Goal: Answer question/provide support: Share knowledge or assist other users

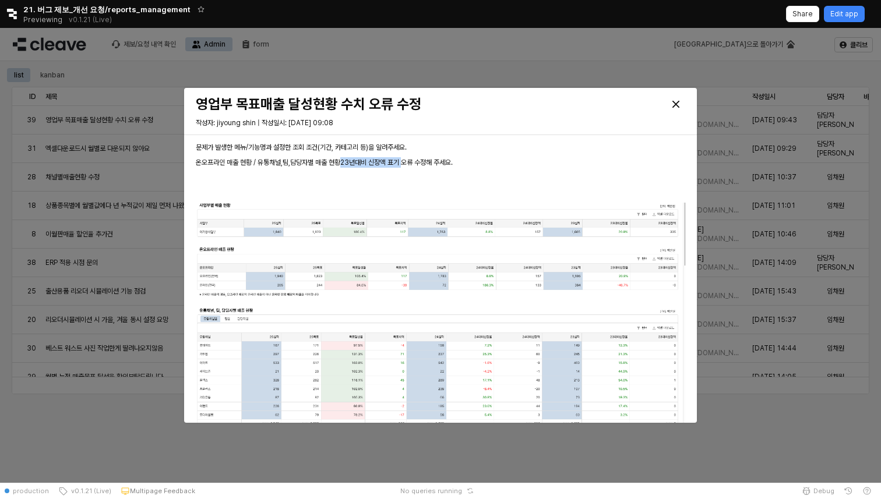
drag, startPoint x: 341, startPoint y: 162, endPoint x: 411, endPoint y: 161, distance: 69.3
click at [411, 161] on p "온오프라인 매출 현황 / 유통채널,팀,담당자별 매출 현황 23년대비 신장액 표기 오류 수정해 주세요." at bounding box center [440, 162] width 489 height 10
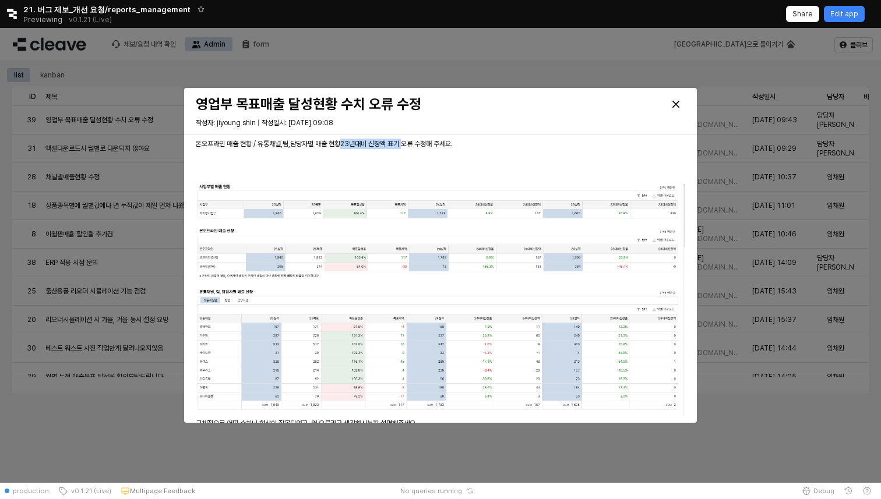
scroll to position [22, 0]
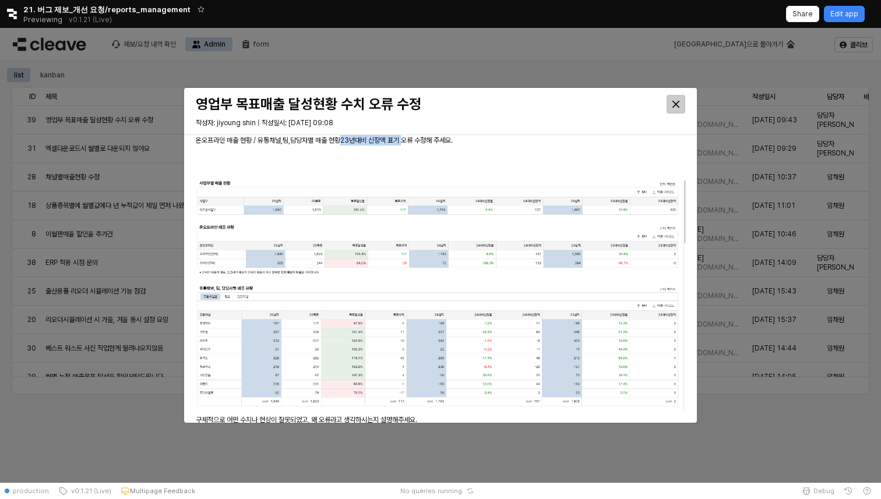
click at [674, 102] on icon "Close" at bounding box center [675, 104] width 7 height 7
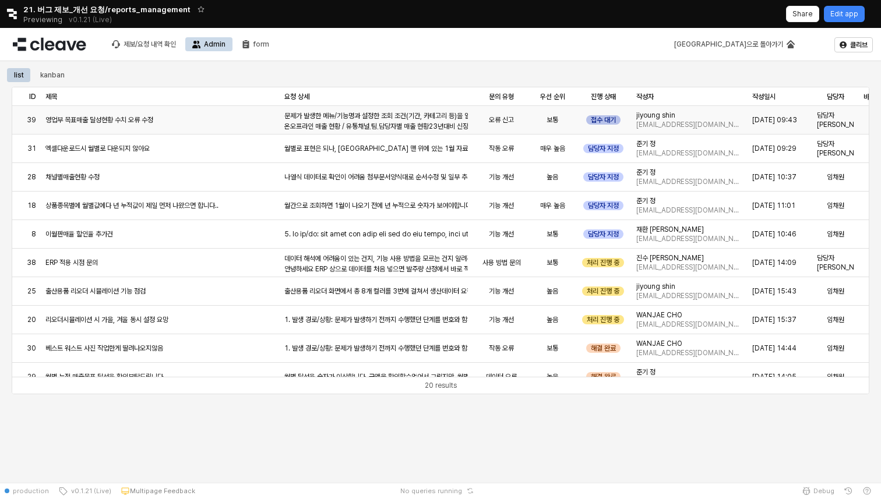
click at [613, 115] on div "접수 대기" at bounding box center [603, 119] width 34 height 9
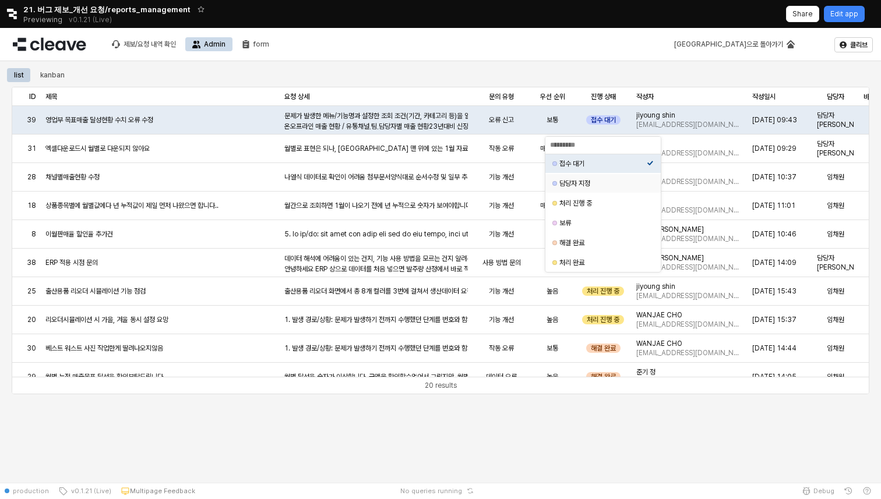
click at [593, 183] on div "담당자 지정" at bounding box center [602, 183] width 87 height 9
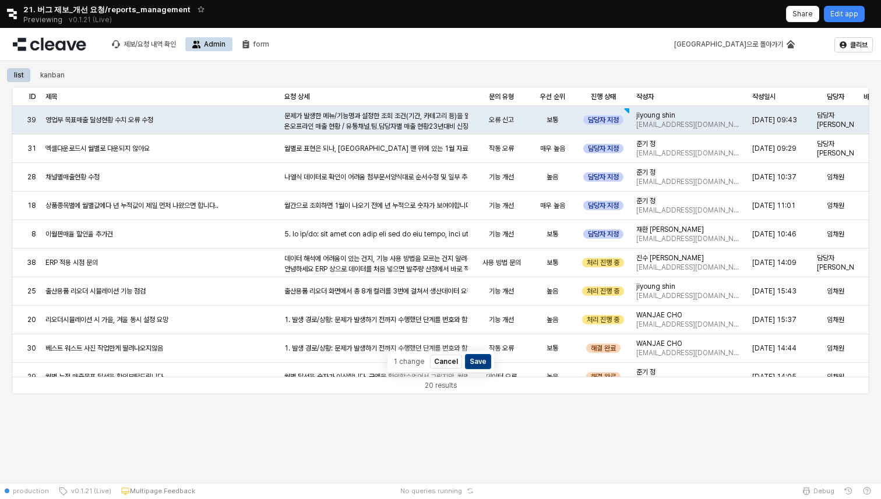
click at [474, 361] on button "Save" at bounding box center [477, 362] width 25 height 14
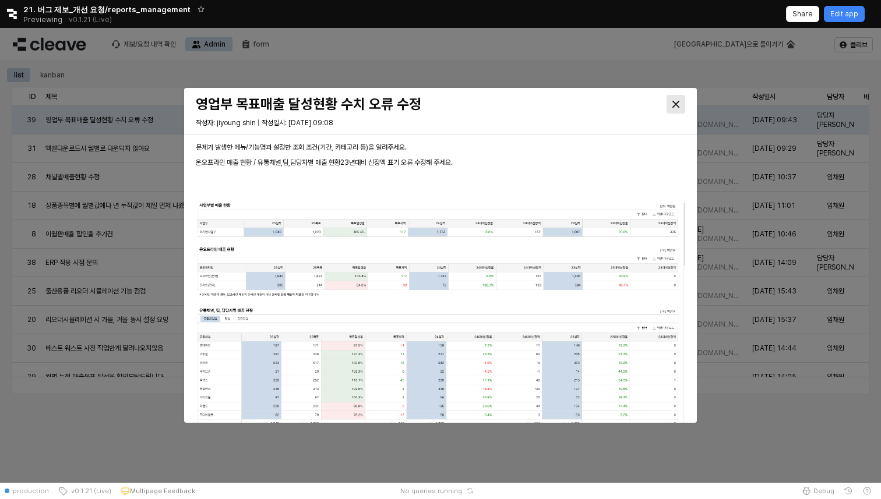
click at [673, 100] on div "Close" at bounding box center [675, 104] width 17 height 17
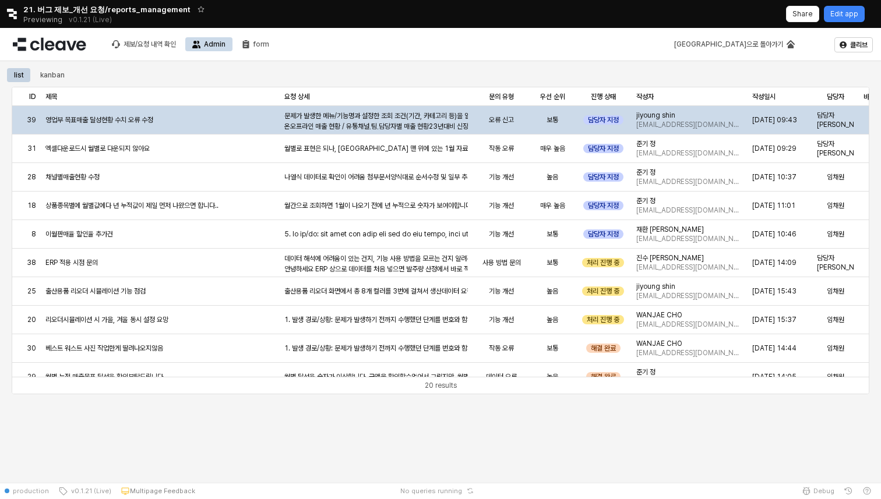
click at [444, 123] on span "23년대비 신장액 표기 오류 수정해 주세요." at bounding box center [485, 126] width 112 height 8
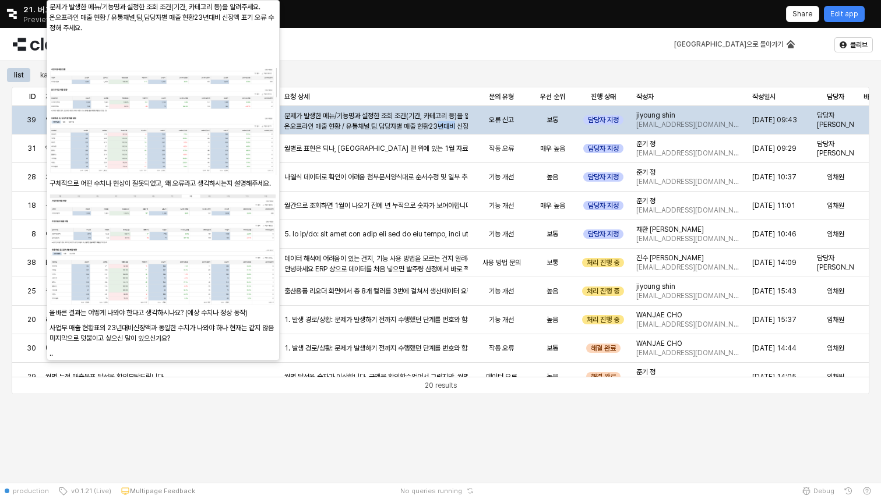
click at [444, 123] on span "23년대비 신장액 표기 오류 수정해 주세요." at bounding box center [485, 126] width 112 height 8
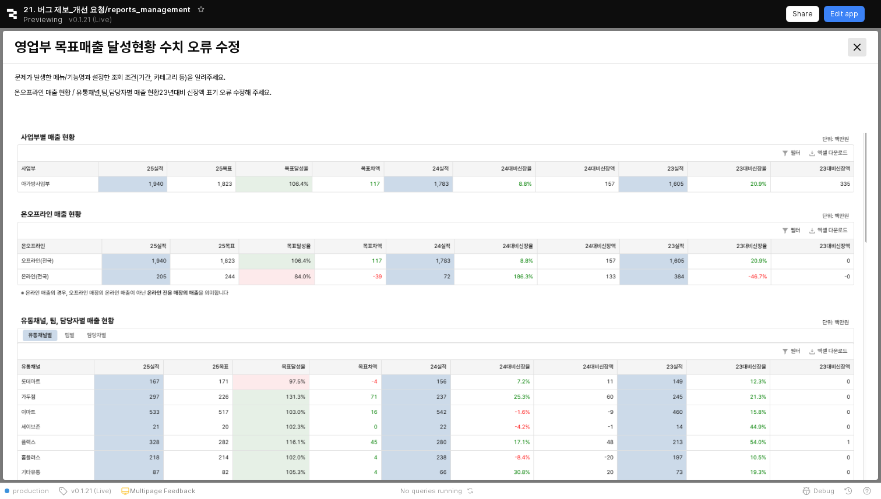
click at [856, 45] on icon "Close" at bounding box center [856, 47] width 7 height 7
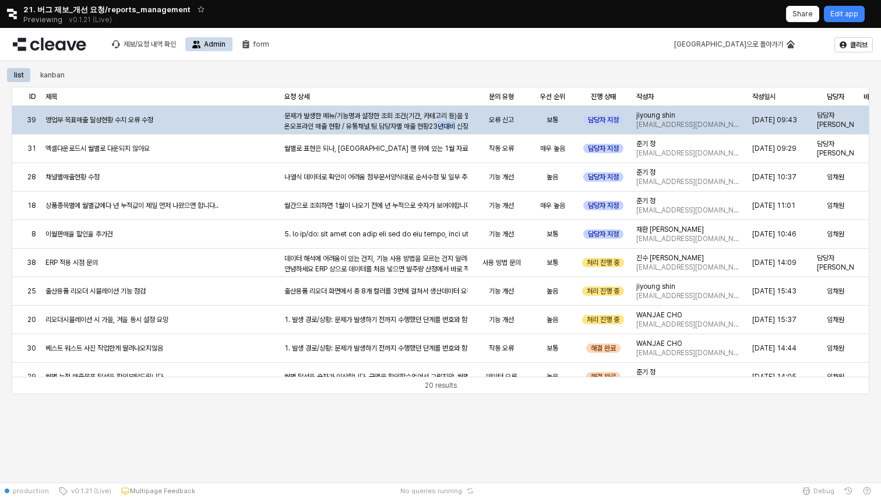
click at [420, 113] on div "문제가 발생한 메뉴/기능명과 설정한 조회 조건(기간, 카테고리 등)을 알려주세요. 온오프라인 매출 현황 / 유통채널,팀,담당자별 매출 현황 2…" at bounding box center [375, 263] width 183 height 305
click at [382, 116] on div "문제가 발생한 메뉴/기능명과 설정한 조회 조건(기간, 카테고리 등)을 알려주세요. 온오프라인 매출 현황 / 유통채널,팀,담당자별 매출 현황 2…" at bounding box center [375, 263] width 183 height 305
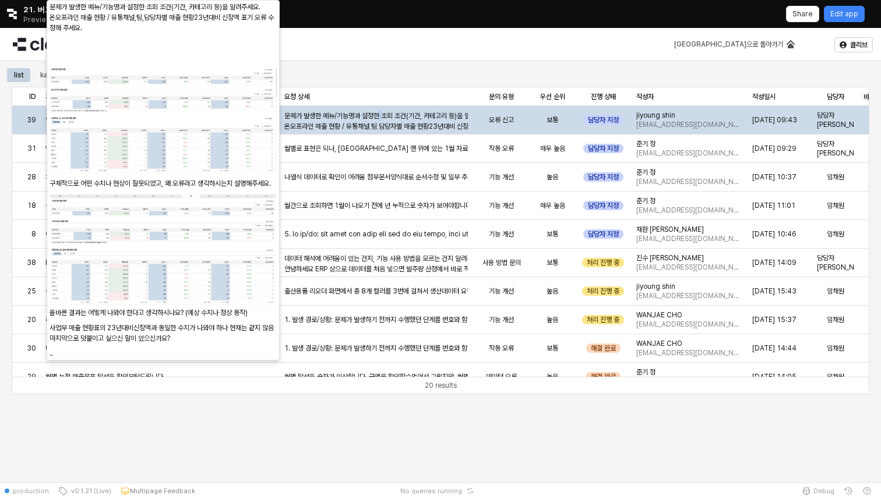
click at [382, 116] on div "문제가 발생한 메뉴/기능명과 설정한 조회 조건(기간, 카테고리 등)을 알려주세요. 온오프라인 매출 현황 / 유통채널,팀,담당자별 매출 현황 2…" at bounding box center [375, 263] width 183 height 305
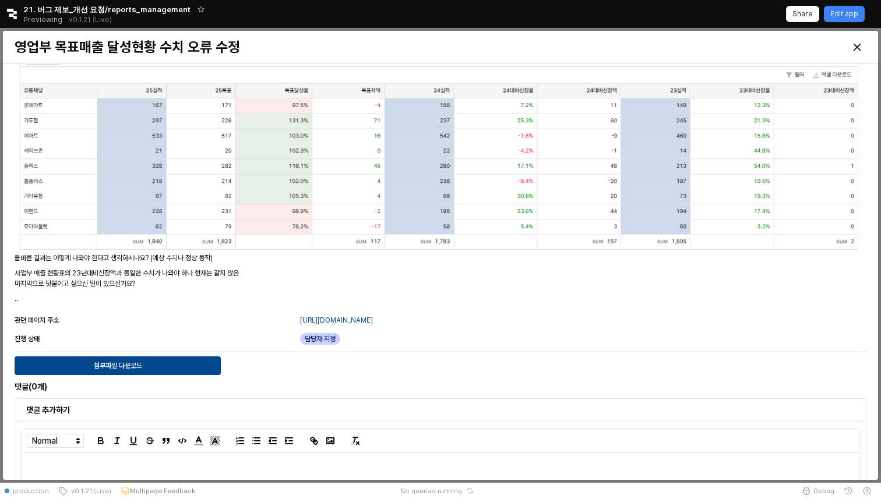
scroll to position [786, 0]
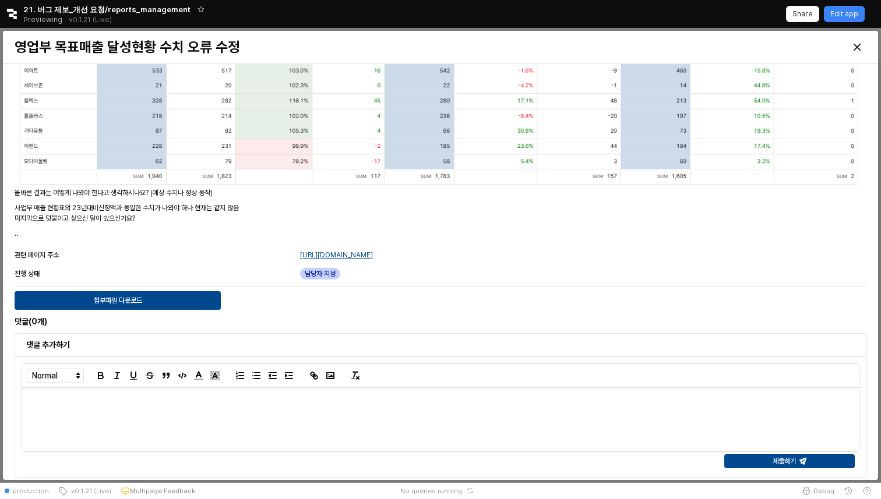
click at [373, 256] on link "[URL][DOMAIN_NAME]" at bounding box center [336, 255] width 73 height 8
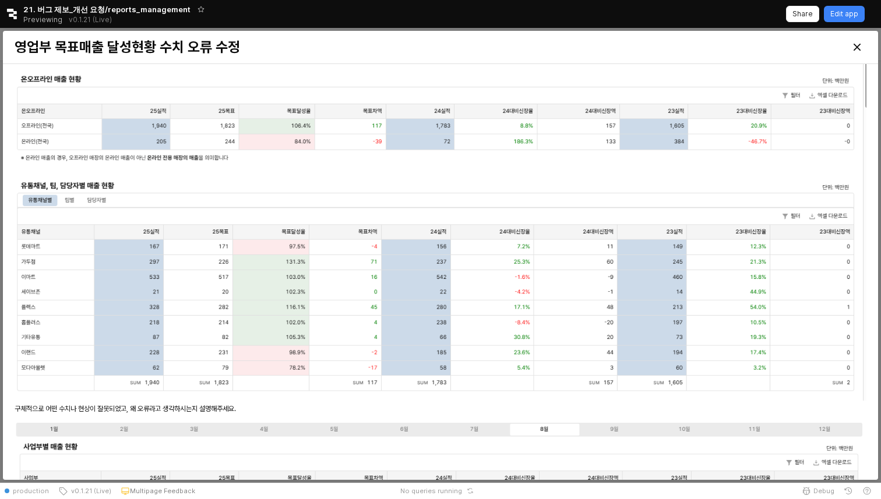
scroll to position [136, 0]
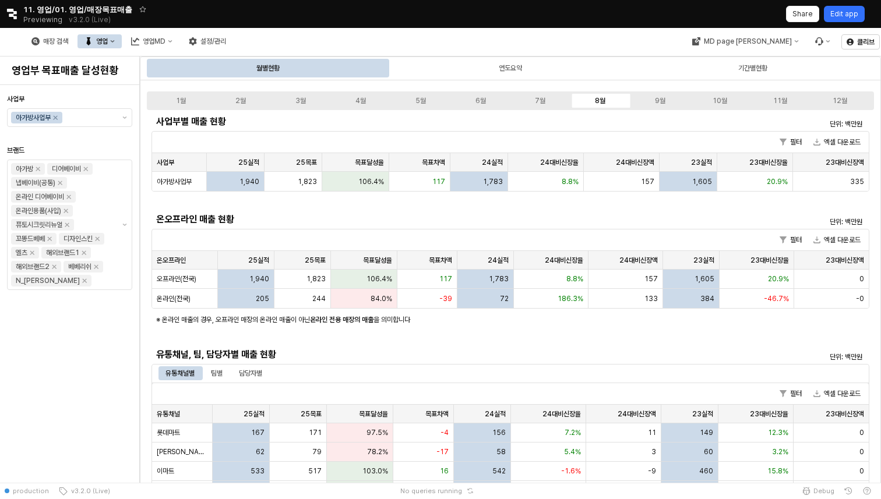
click at [853, 13] on p "Edit app" at bounding box center [844, 13] width 28 height 9
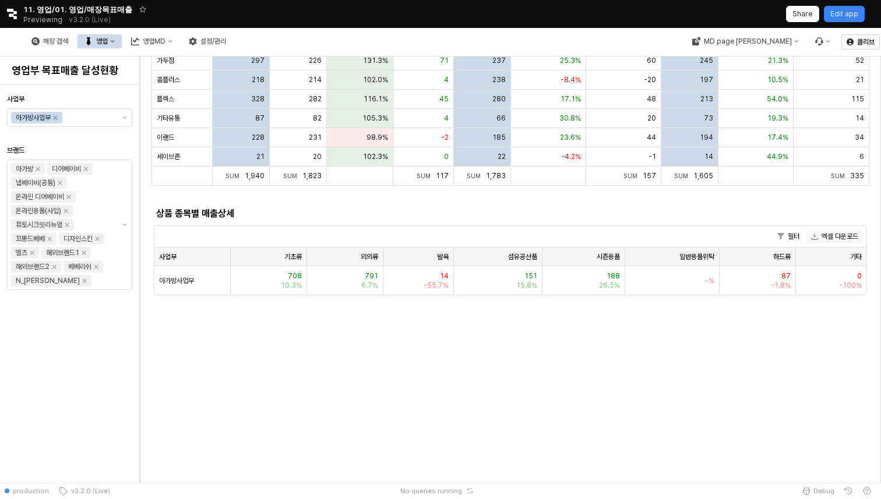
scroll to position [447, 0]
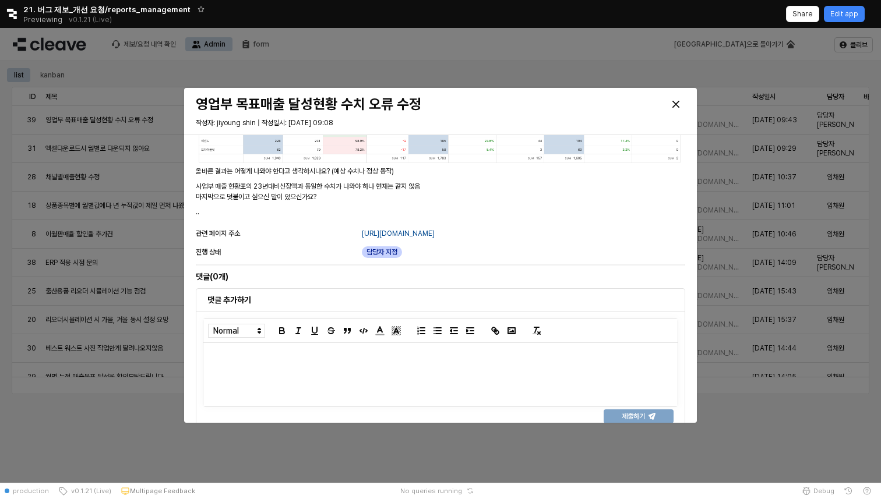
scroll to position [547, 0]
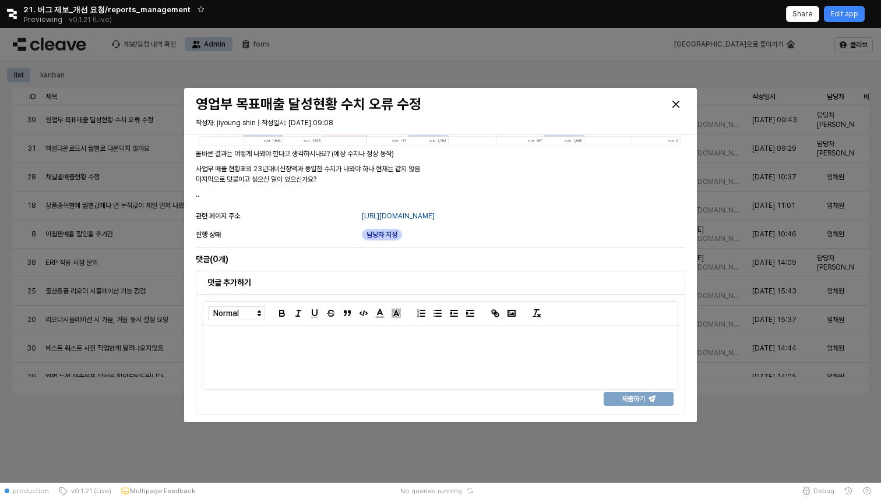
click at [393, 234] on span "담당자 지정" at bounding box center [381, 235] width 31 height 12
click at [671, 108] on div "Close" at bounding box center [675, 104] width 17 height 17
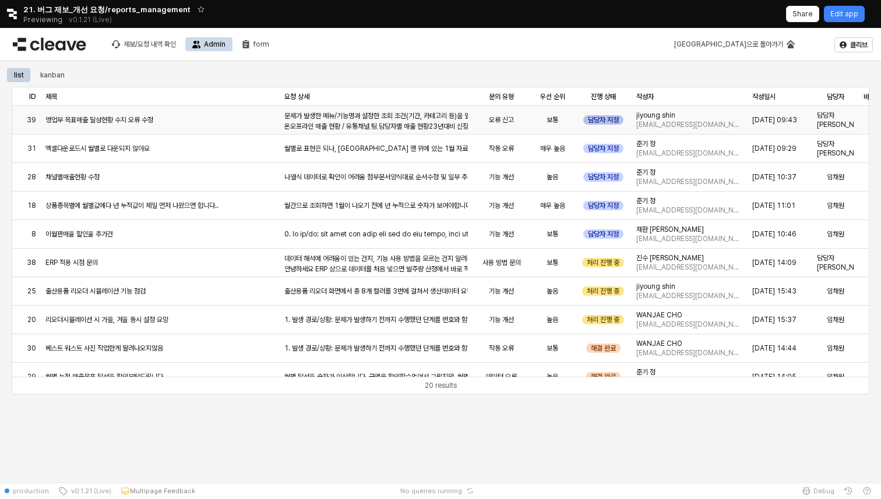
click at [609, 120] on div "담당자 지정" at bounding box center [603, 119] width 40 height 9
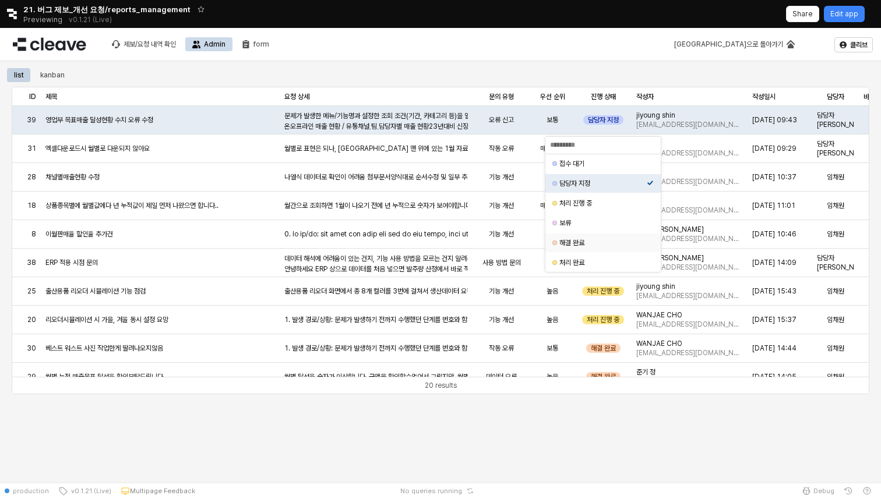
click at [595, 243] on div "해결 완료" at bounding box center [602, 242] width 87 height 9
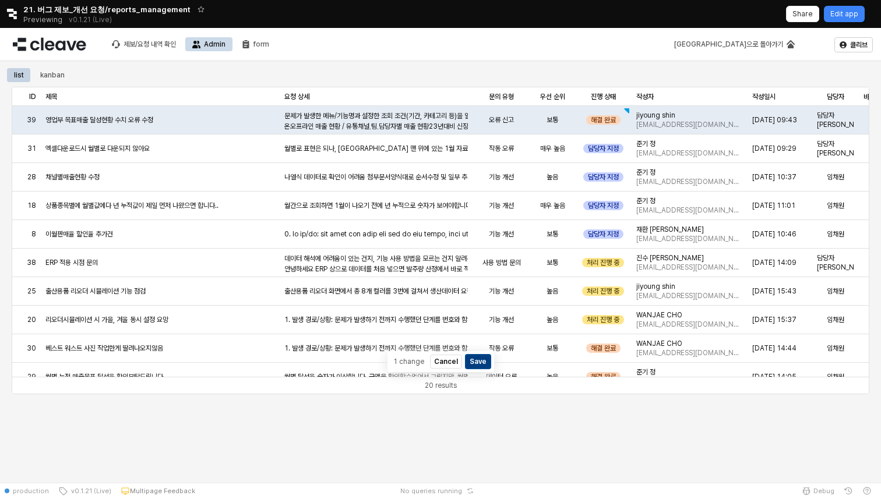
click at [476, 363] on button "Save" at bounding box center [477, 362] width 25 height 14
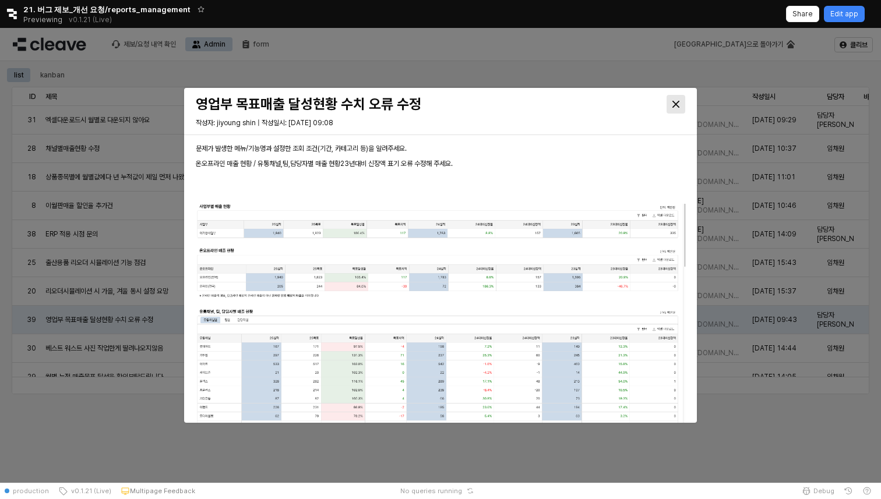
click at [681, 104] on div "Close" at bounding box center [675, 104] width 17 height 17
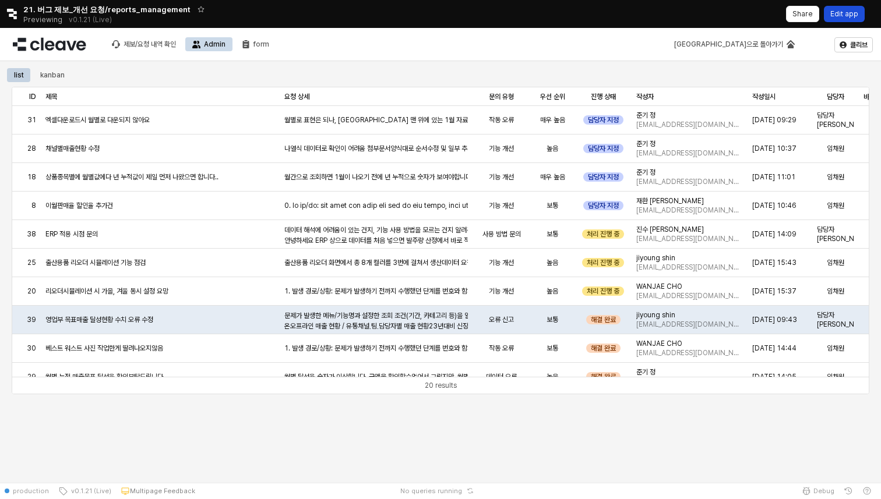
click at [851, 19] on div "Edit app" at bounding box center [844, 13] width 28 height 15
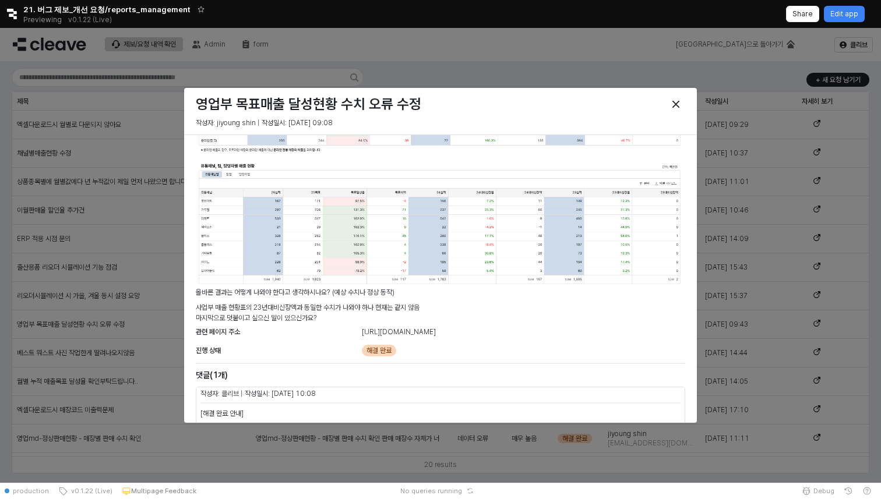
scroll to position [593, 0]
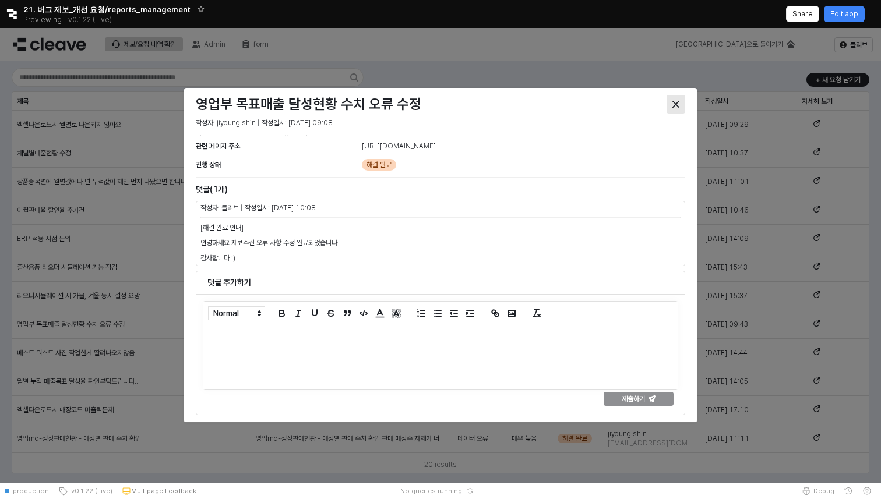
click at [683, 101] on div "Close" at bounding box center [675, 104] width 17 height 17
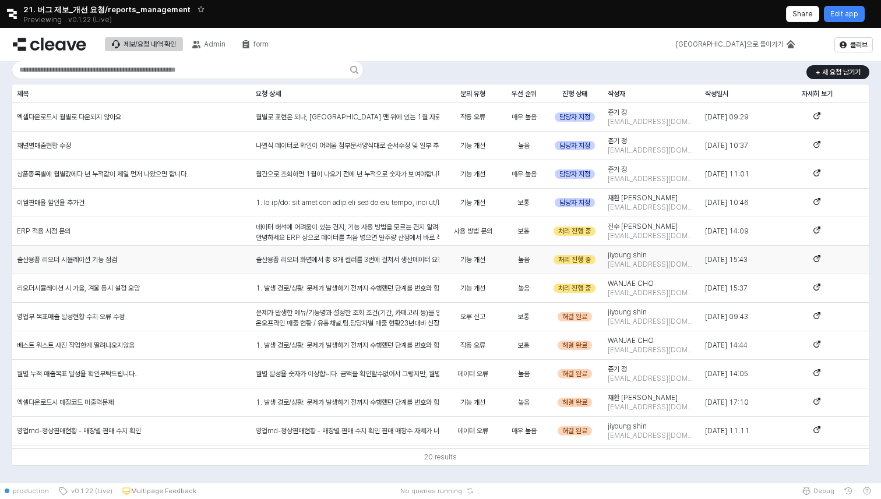
scroll to position [0, 0]
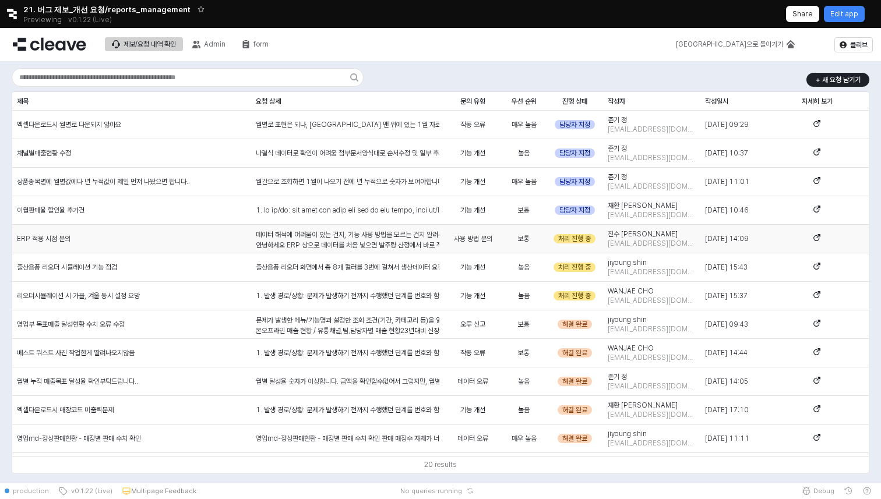
click at [256, 230] on div "데이터 해석에 어려움이 있는 건지, 기능 사용 방법을 모르는 건지 알려주세요. 안녕하세요 ERP 상으로 데이터를 처음 넣으면 발주량 산정에서 …" at bounding box center [347, 373] width 183 height 288
click at [256, 230] on div "제보/요청 내역 확인 Admin form 메인으로 돌아가기 클리브 + 새 요청 남기기 제목 제목 요청 상세 요청 상세 문의 유형 문의 유형 우…" at bounding box center [440, 255] width 881 height 455
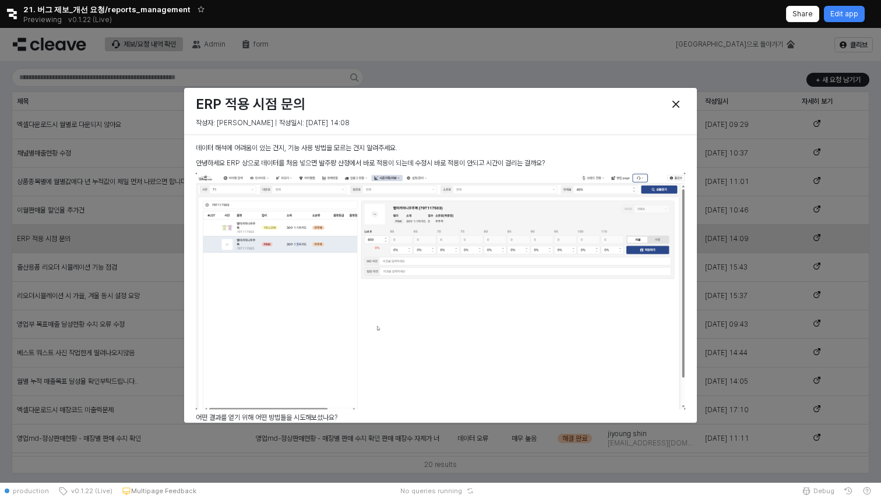
scroll to position [696, 0]
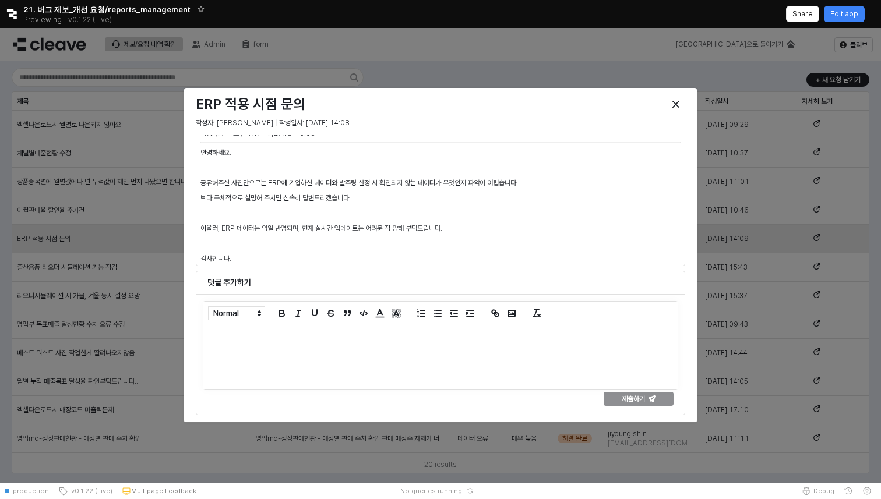
click at [391, 357] on div at bounding box center [440, 357] width 474 height 63
click at [875, 23] on div "Retool logo 21. 버그 제보_개선 요청/reports_management Previewing v0.1.22 (Live) Share …" at bounding box center [440, 14] width 881 height 28
click at [853, 15] on p "Edit app" at bounding box center [844, 13] width 28 height 9
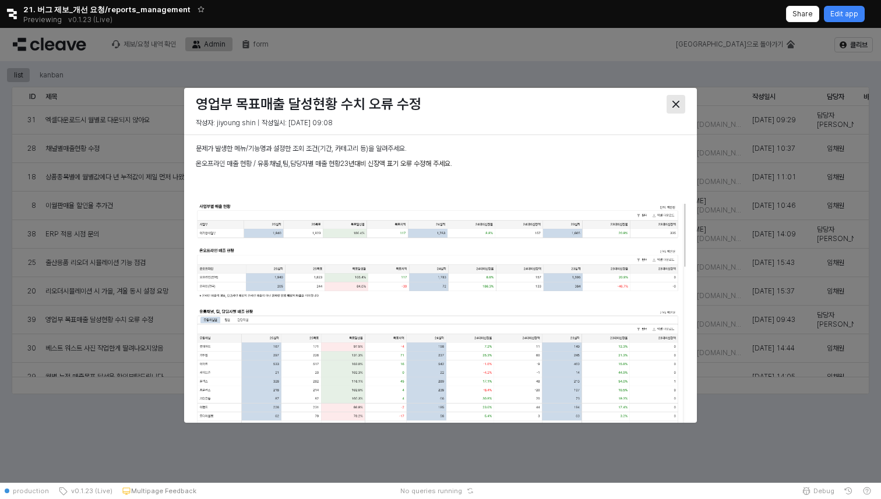
click at [679, 107] on div "Close" at bounding box center [675, 104] width 17 height 17
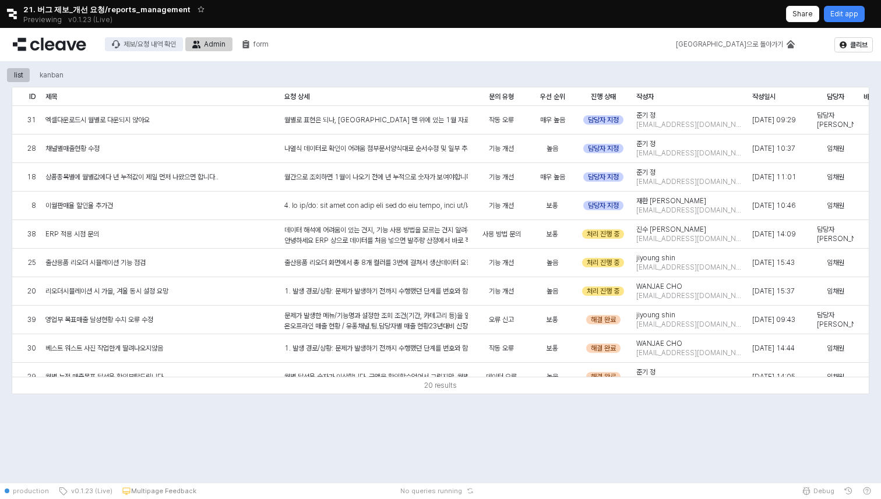
click at [170, 44] on div "제보/요청 내역 확인" at bounding box center [149, 44] width 52 height 8
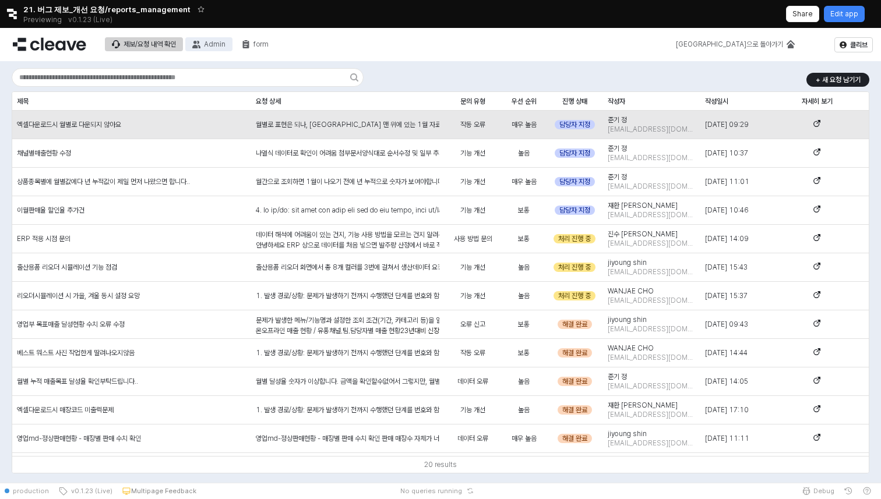
click at [209, 50] on button "Admin" at bounding box center [208, 44] width 47 height 14
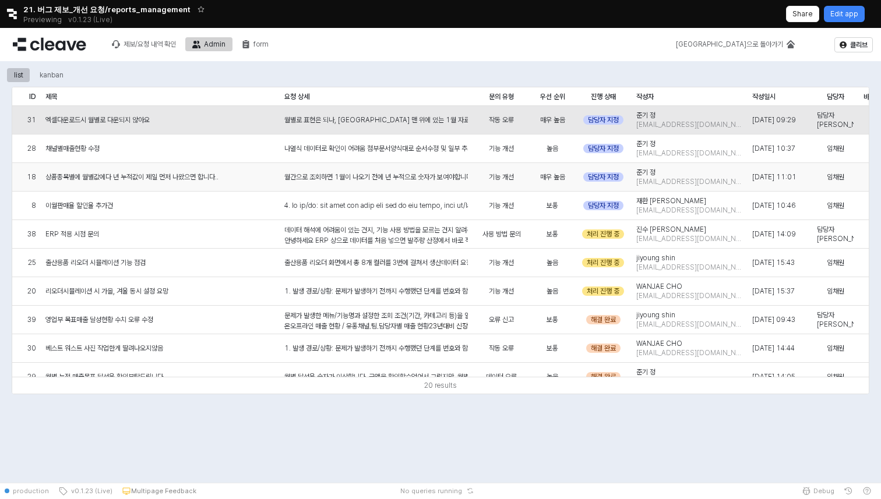
click at [196, 182] on div "상품종목별에 월별값에다 년 누적값이 제일 먼저 나왔으면 합니다.." at bounding box center [160, 177] width 239 height 29
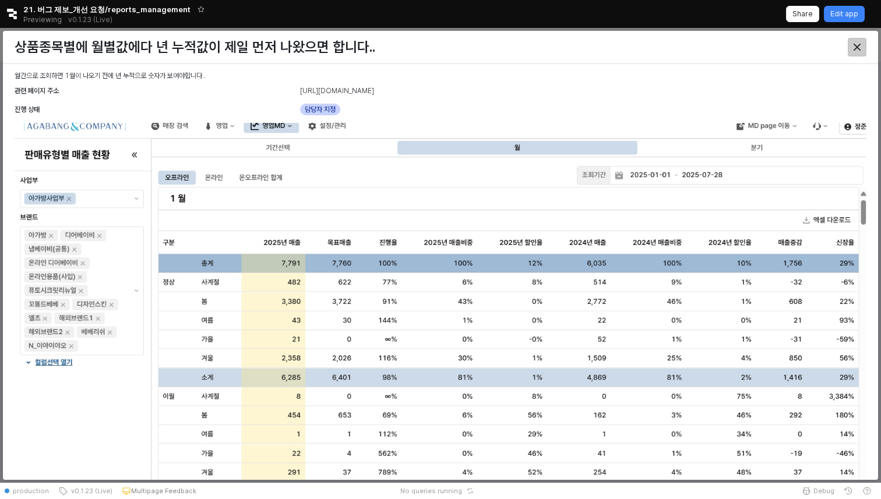
click at [853, 56] on button "Close" at bounding box center [856, 47] width 19 height 19
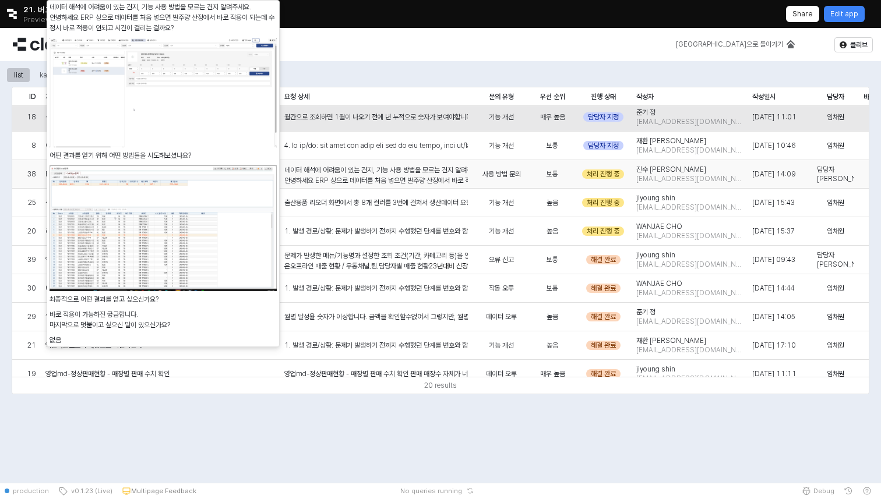
scroll to position [71, 0]
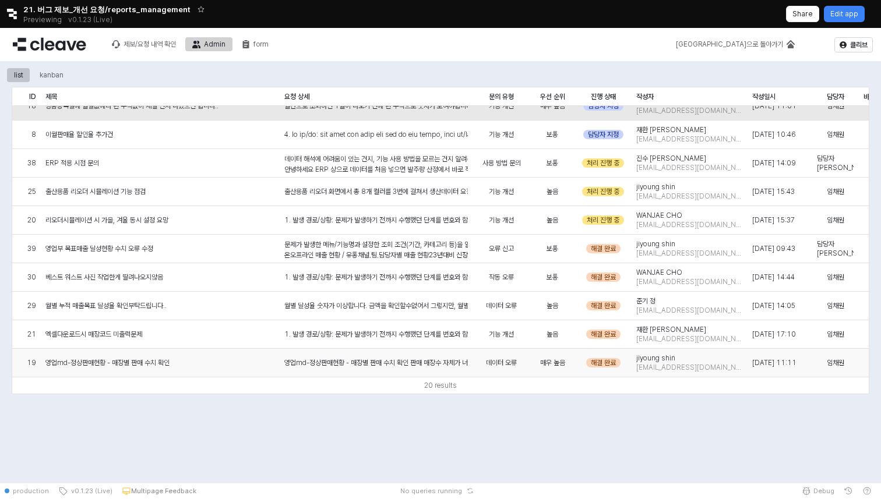
click at [519, 353] on div "데이터 오류" at bounding box center [501, 363] width 58 height 29
